Goal: Information Seeking & Learning: Learn about a topic

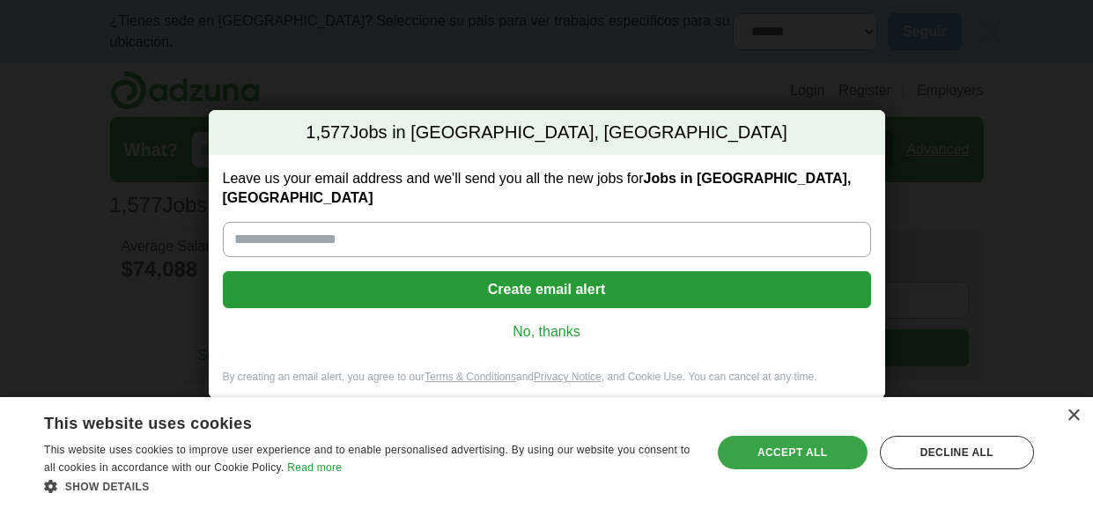
click at [770, 447] on div "Accept all" at bounding box center [793, 452] width 150 height 33
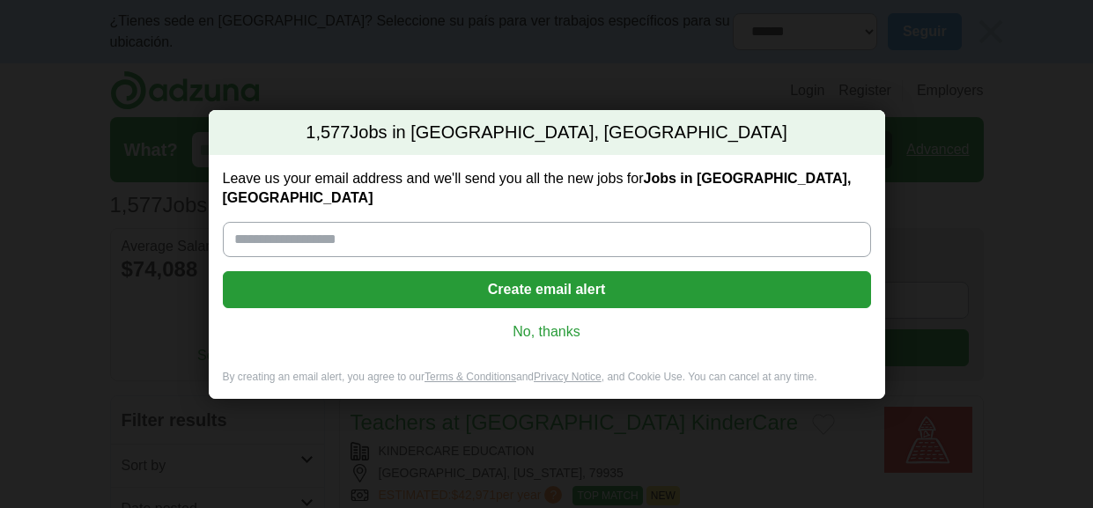
click at [558, 322] on link "No, thanks" at bounding box center [547, 331] width 620 height 19
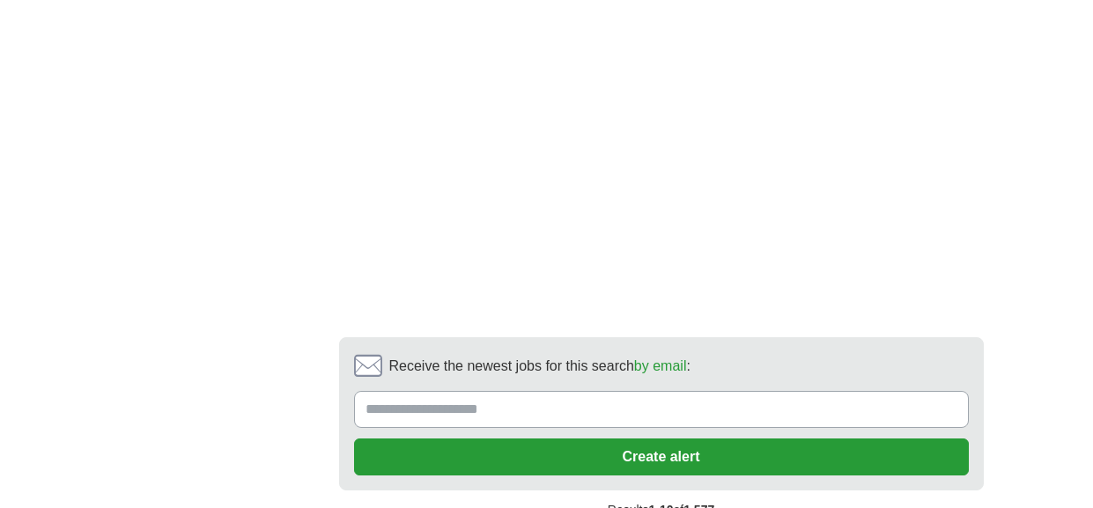
scroll to position [3452, 0]
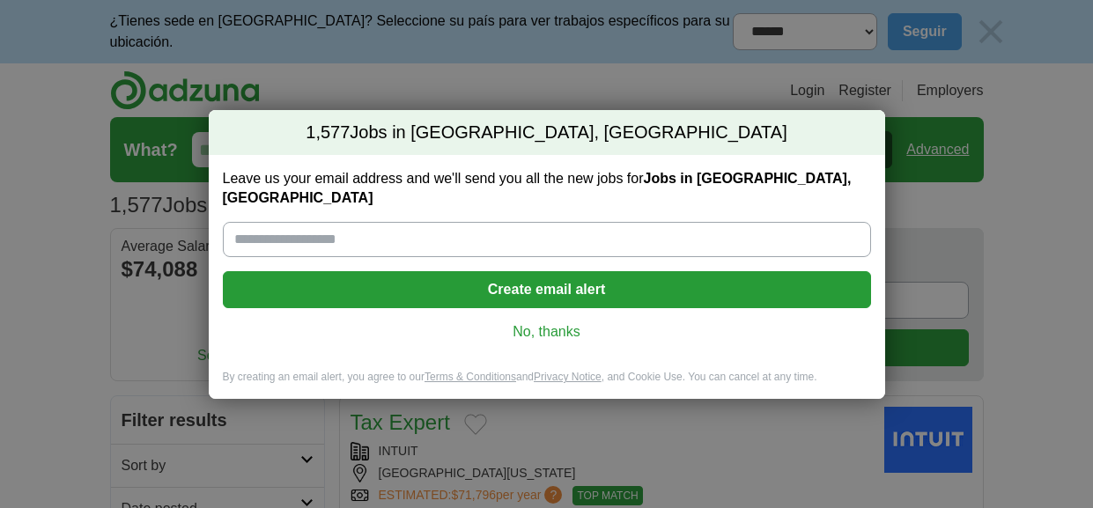
click at [543, 331] on div "Leave us your email address and we'll send you all the new jobs for Jobs in [GE…" at bounding box center [547, 262] width 676 height 215
click at [542, 324] on link "No, thanks" at bounding box center [547, 331] width 620 height 19
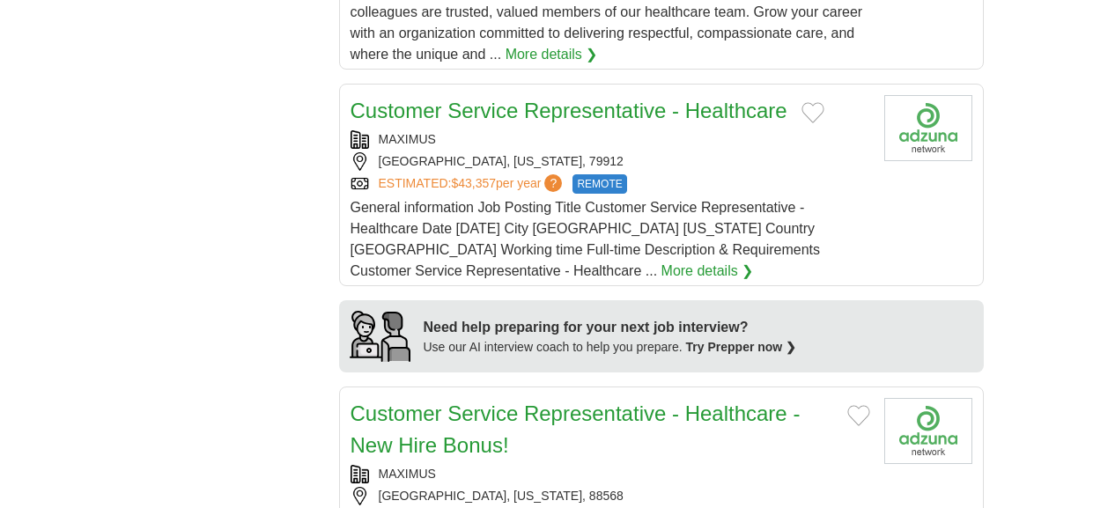
scroll to position [1469, 0]
click at [564, 98] on link "Customer Service Representative - Healthcare" at bounding box center [569, 110] width 437 height 24
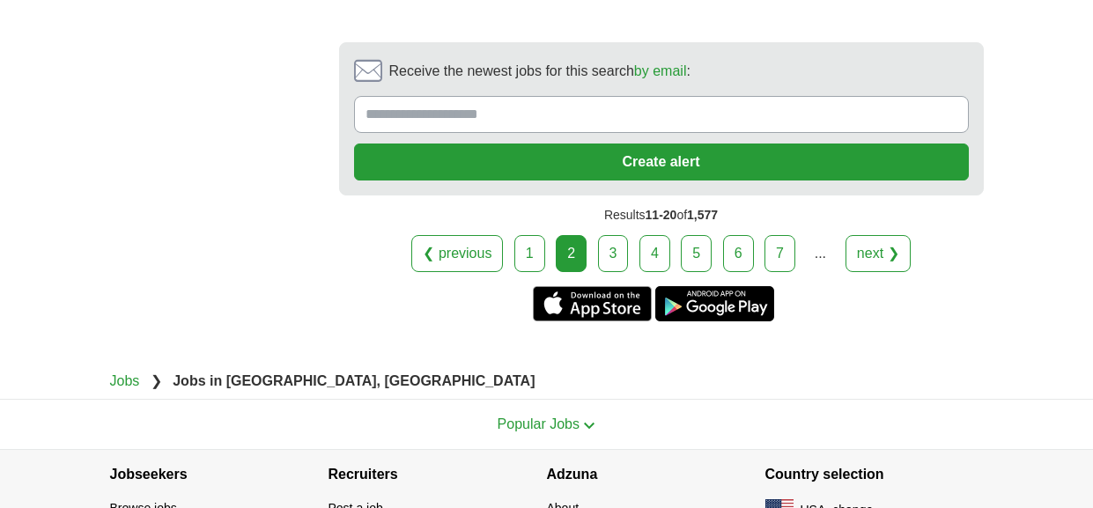
scroll to position [3547, 0]
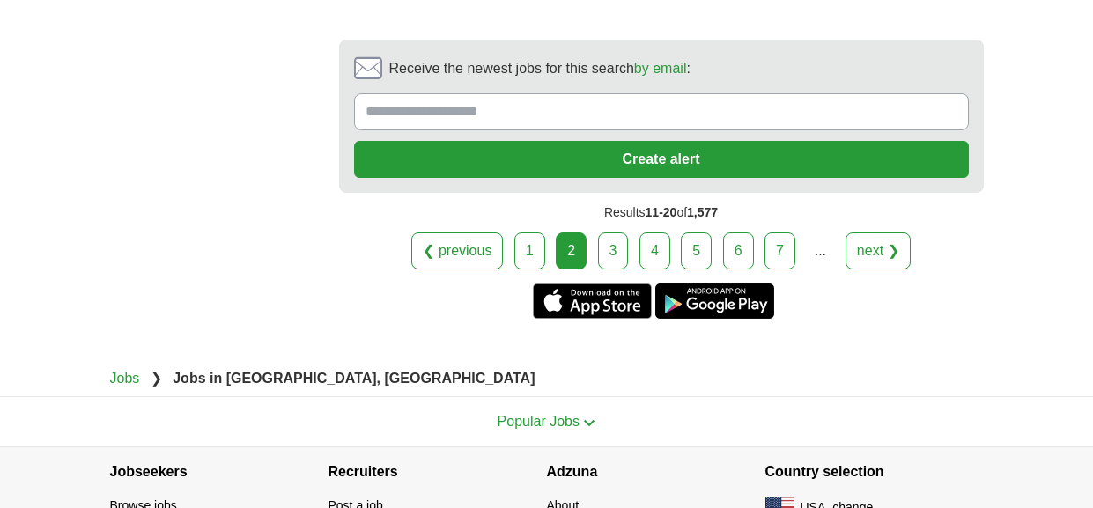
click at [620, 233] on link "3" at bounding box center [613, 251] width 31 height 37
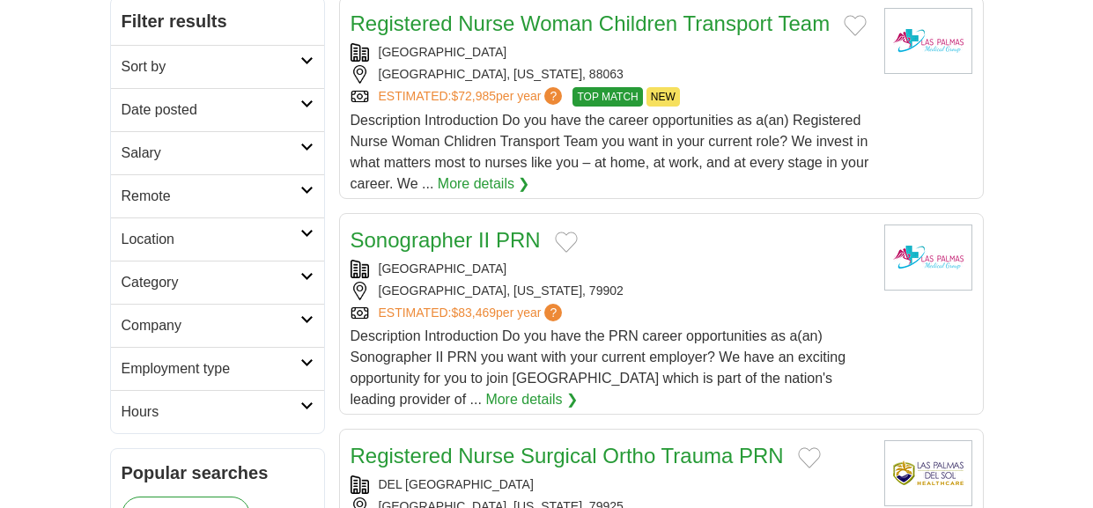
scroll to position [395, 0]
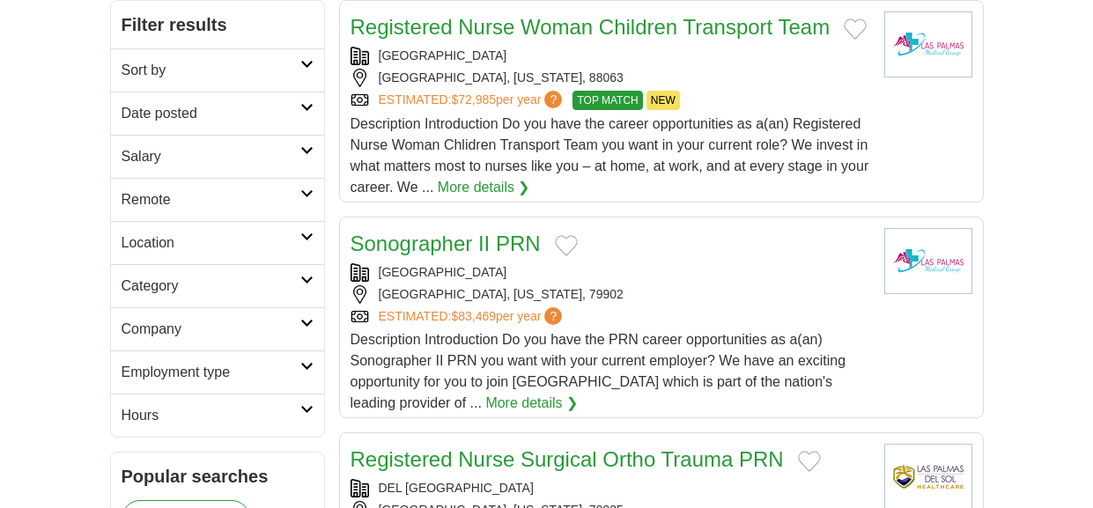
click at [289, 369] on h2 "Employment type" at bounding box center [211, 372] width 179 height 21
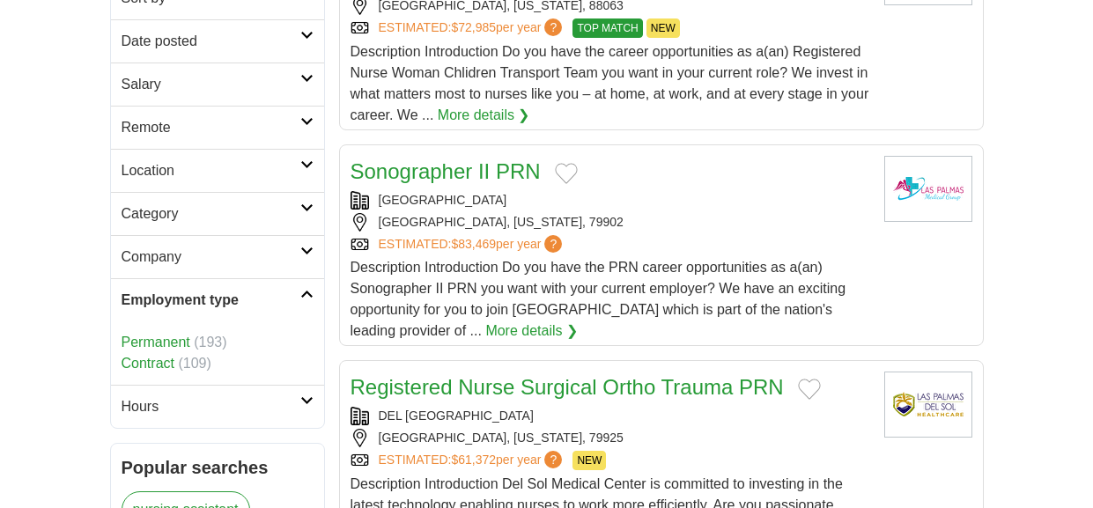
scroll to position [472, 0]
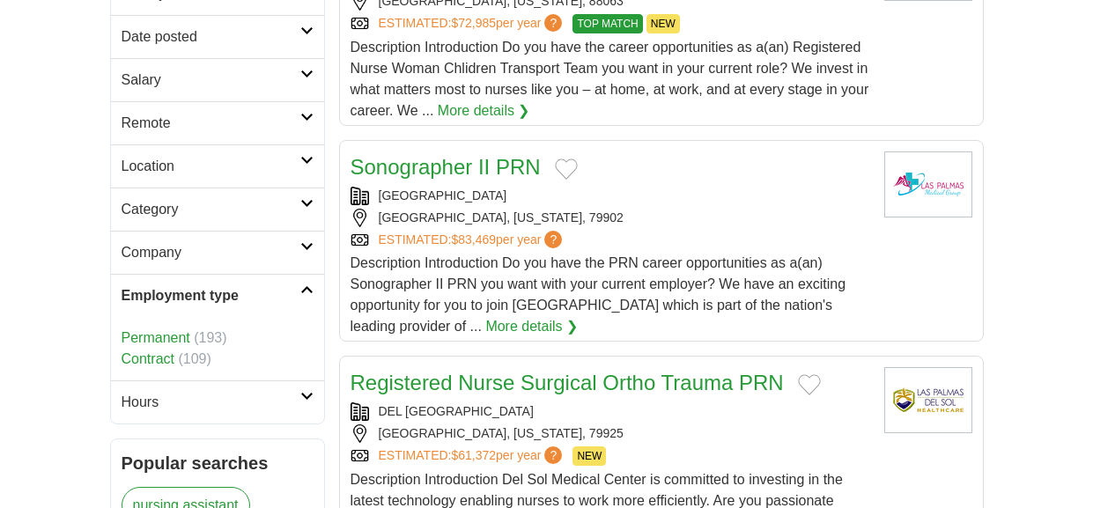
click at [167, 333] on link "Permanent" at bounding box center [156, 337] width 69 height 15
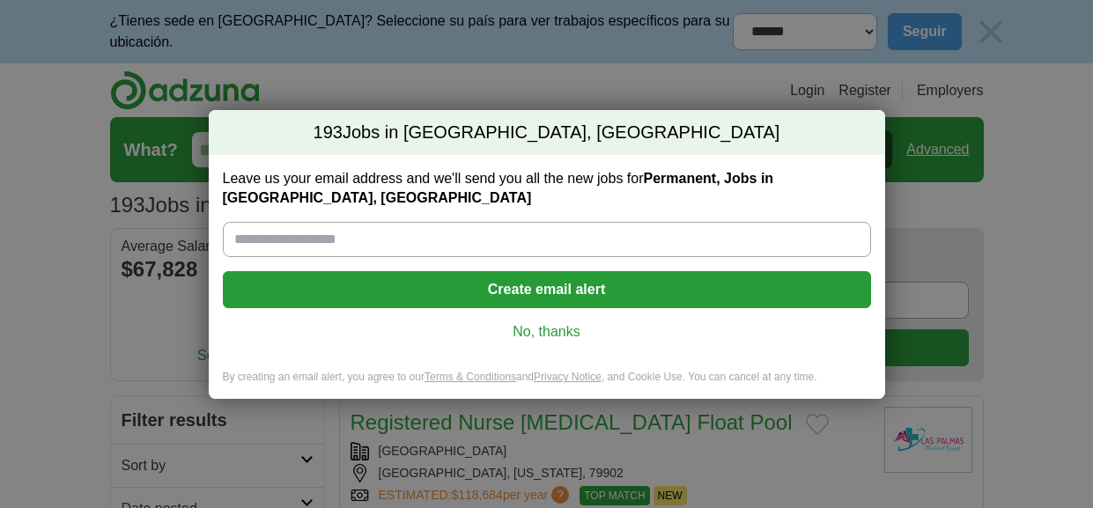
click at [554, 322] on link "No, thanks" at bounding box center [547, 331] width 620 height 19
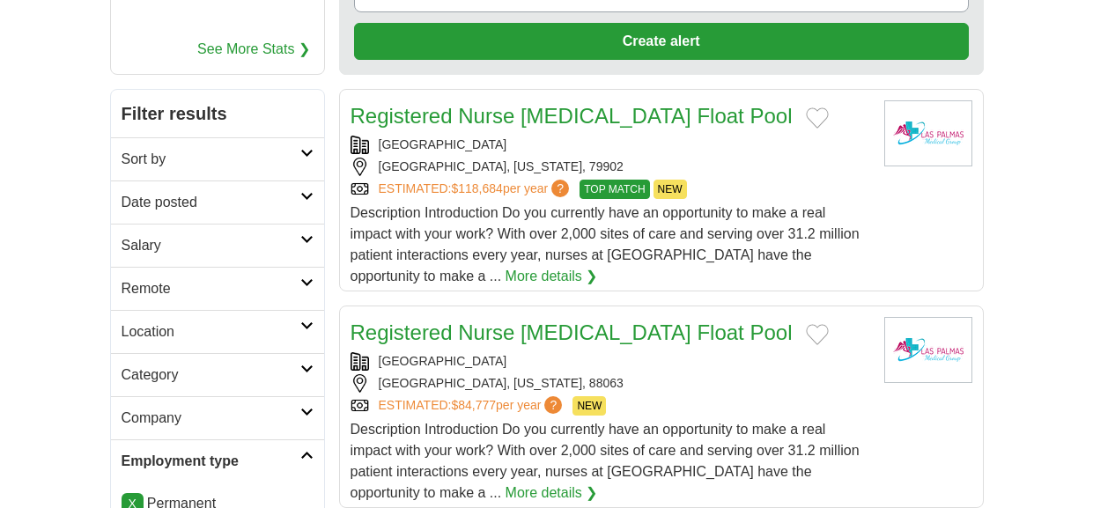
scroll to position [314, 0]
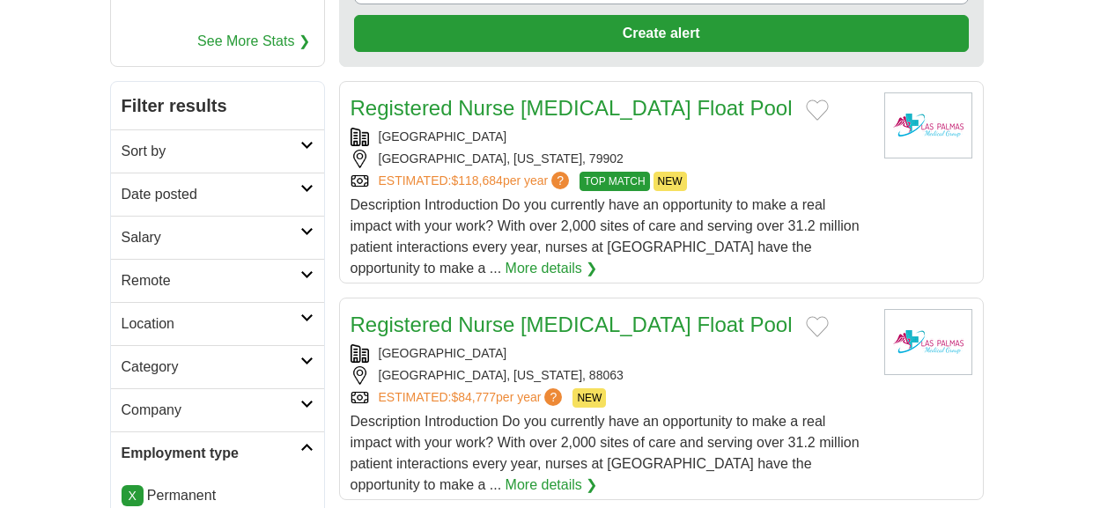
click at [289, 363] on h2 "Category" at bounding box center [211, 367] width 179 height 21
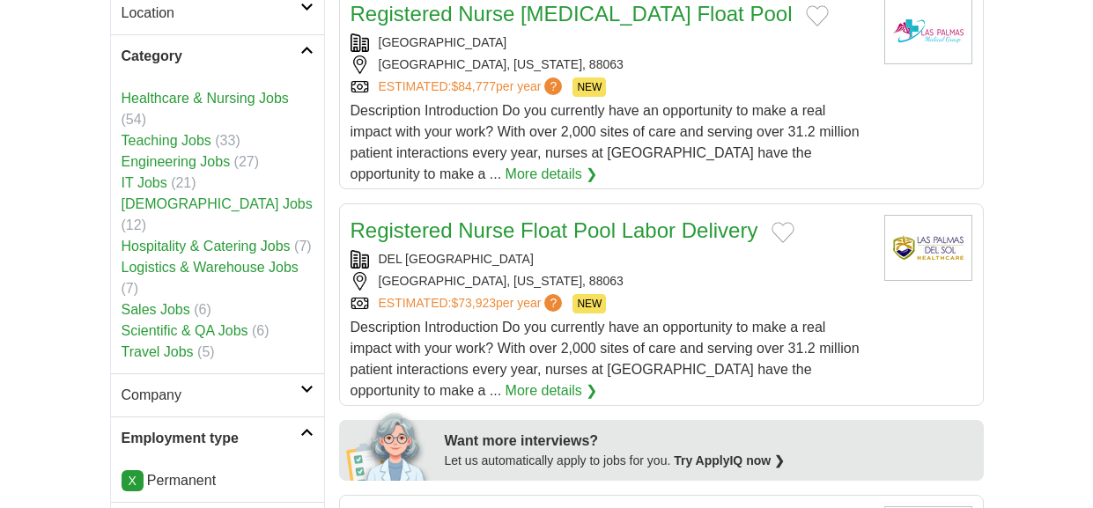
scroll to position [629, 0]
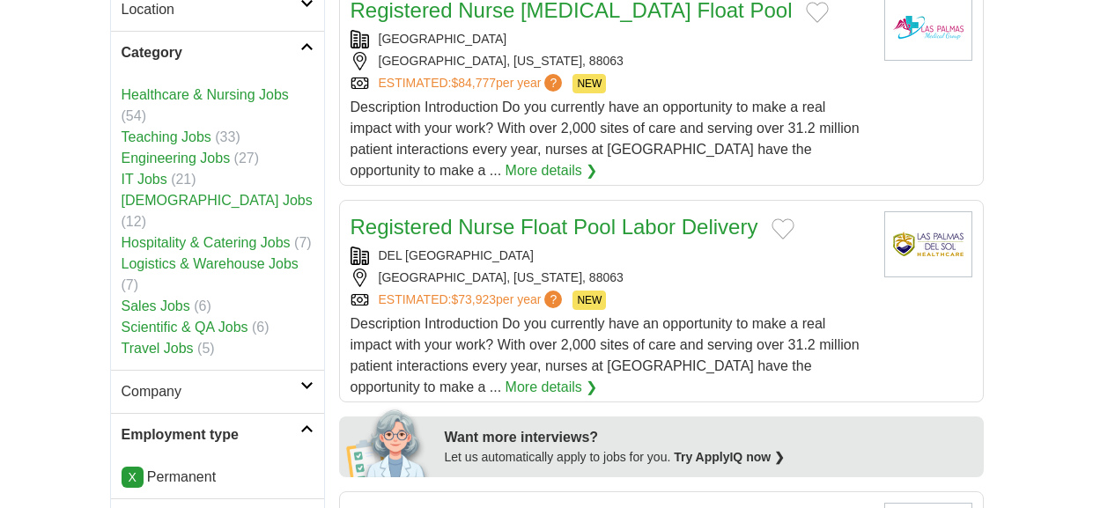
click at [195, 256] on link "Logistics & Warehouse Jobs" at bounding box center [210, 263] width 177 height 15
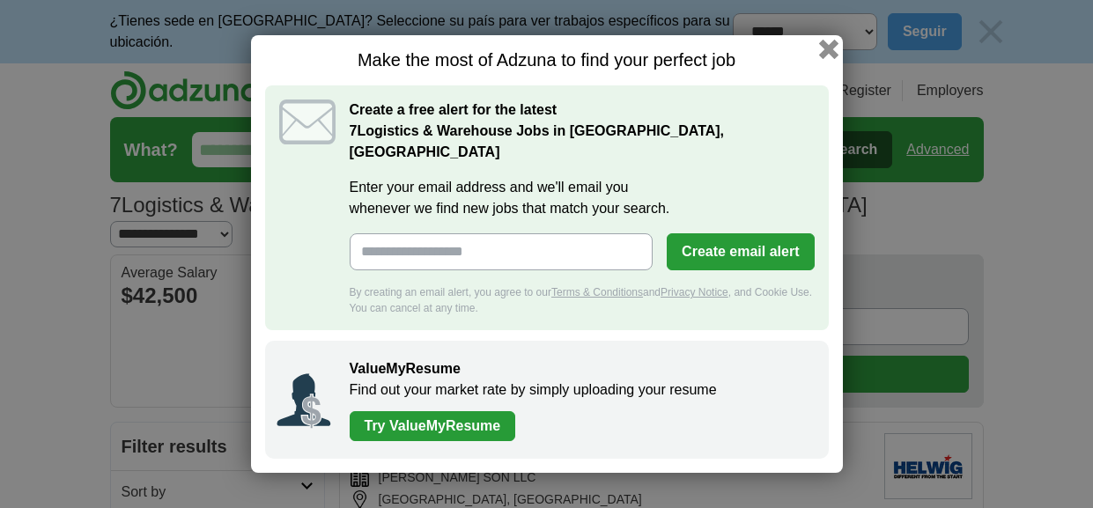
click at [826, 59] on button "button" at bounding box center [827, 49] width 19 height 19
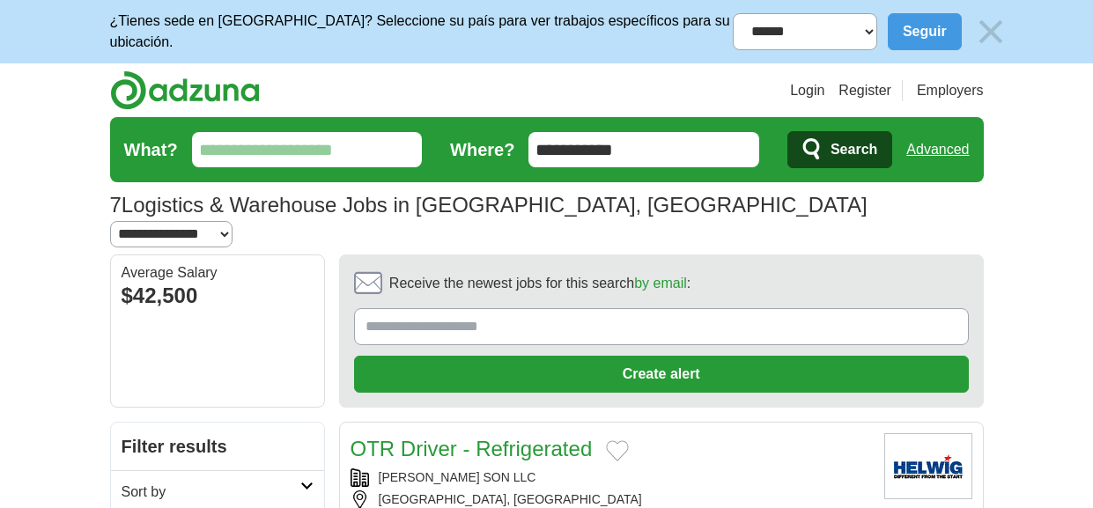
click at [846, 26] on select "**********" at bounding box center [805, 31] width 144 height 37
select select "**********"
click at [733, 13] on select "**********" at bounding box center [805, 31] width 144 height 37
click at [905, 36] on button "Seguir" at bounding box center [925, 31] width 74 height 37
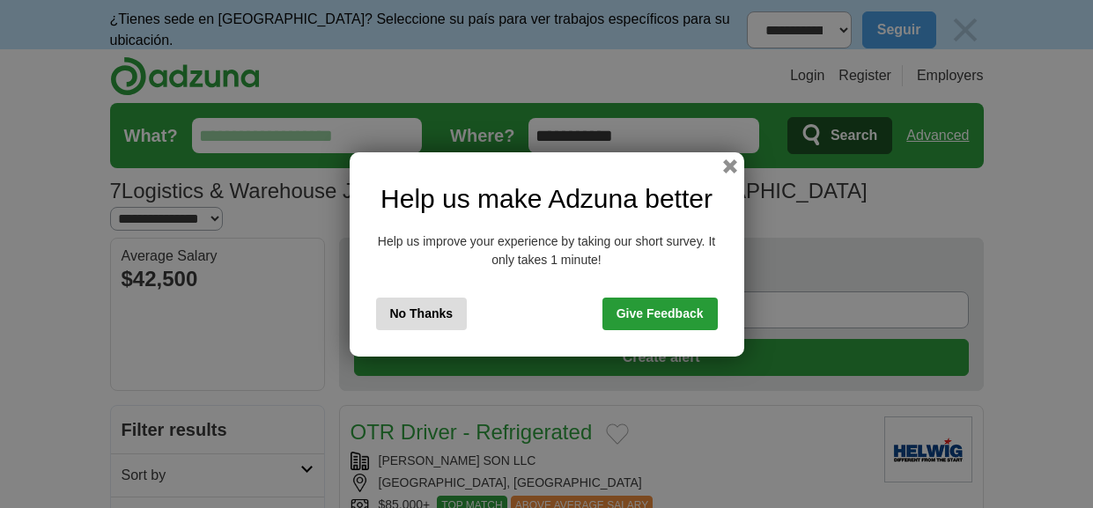
select select "**********"
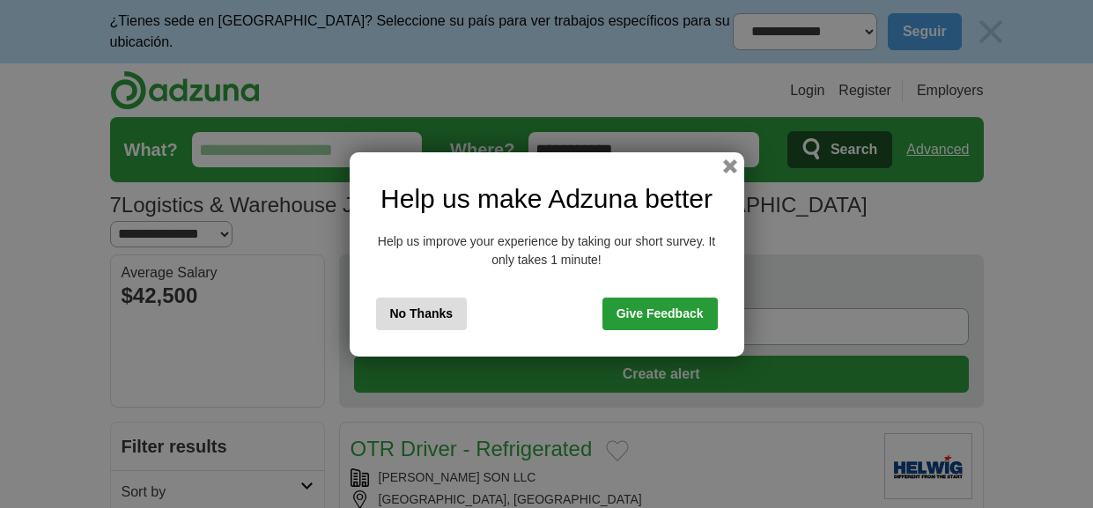
click at [438, 307] on button "No Thanks" at bounding box center [422, 314] width 92 height 33
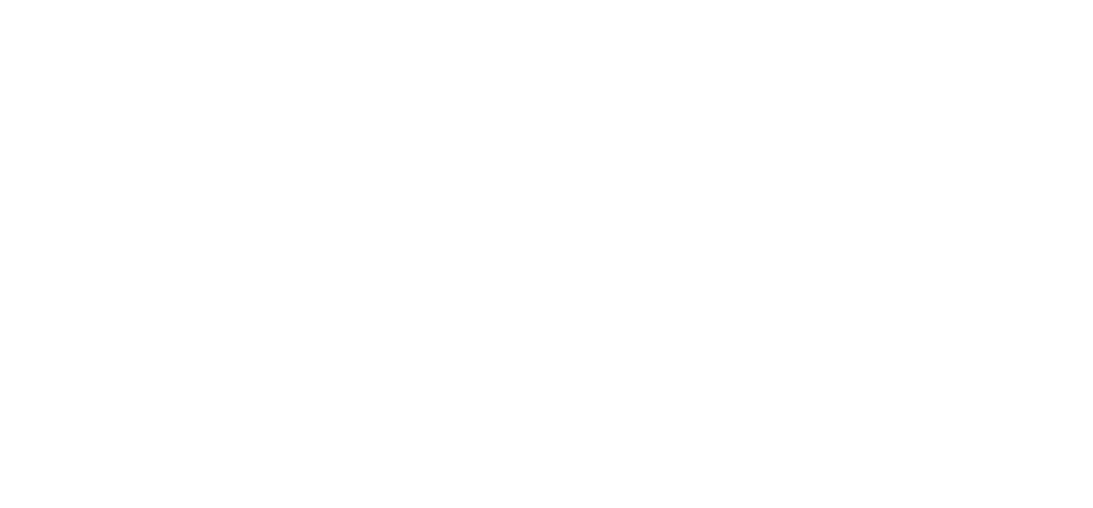
scroll to position [2309, 0]
